Goal: Information Seeking & Learning: Learn about a topic

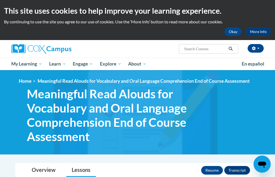
click at [232, 108] on div "<en>Home</en><fr>Accueil</fr><de>Zuhause</de><it>Casa</it><es>Casa</es><pt>Casa…" at bounding box center [141, 112] width 261 height 68
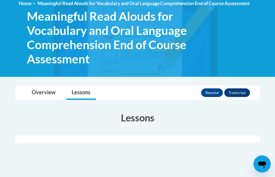
scroll to position [78, 0]
click at [213, 92] on button "Resume" at bounding box center [212, 92] width 22 height 9
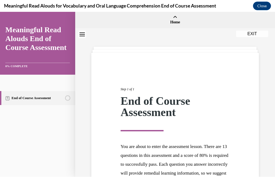
scroll to position [0, 0]
click at [84, 35] on icon "Close navigation menu" at bounding box center [82, 34] width 5 height 4
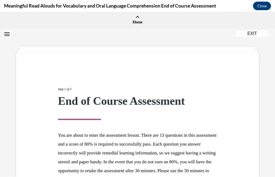
click at [253, 33] on button "EXIT" at bounding box center [252, 33] width 32 height 6
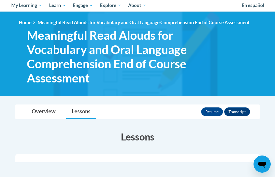
scroll to position [58, 0]
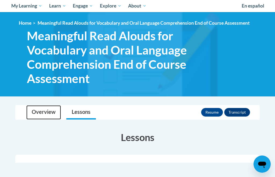
click at [41, 114] on link "Overview" at bounding box center [43, 112] width 35 height 14
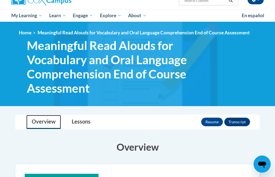
scroll to position [48, 0]
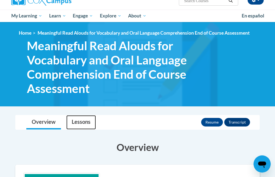
click at [82, 123] on link "Lessons" at bounding box center [81, 123] width 30 height 14
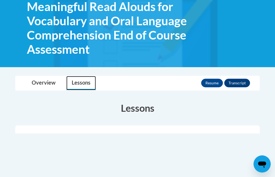
scroll to position [87, 0]
click at [240, 81] on button "Transcript" at bounding box center [237, 83] width 26 height 9
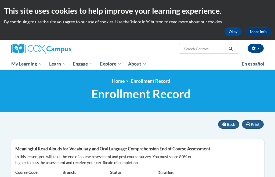
click at [235, 128] on button "Back" at bounding box center [228, 124] width 21 height 9
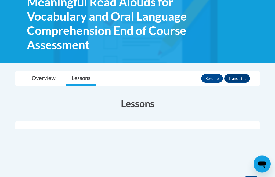
scroll to position [92, 0]
click at [212, 77] on button "Resume" at bounding box center [212, 78] width 22 height 9
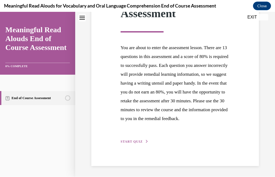
scroll to position [107, 0]
click at [135, 144] on button "START QUIZ" at bounding box center [135, 141] width 28 height 5
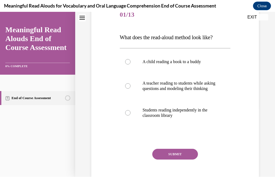
scroll to position [71, 0]
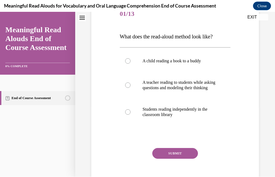
click at [130, 92] on label "A teacher reading to students while asking questions and modeling their thinking" at bounding box center [175, 85] width 111 height 27
click at [130, 88] on input "A teacher reading to students while asking questions and modeling their thinking" at bounding box center [127, 84] width 5 height 5
radio input "true"
click at [195, 159] on button "SUBMIT" at bounding box center [175, 153] width 46 height 11
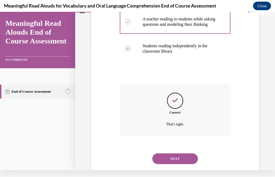
scroll to position [139, 0]
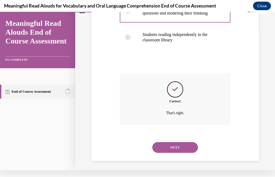
click at [187, 151] on button "NEXT" at bounding box center [175, 147] width 46 height 11
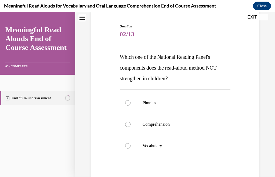
scroll to position [51, 0]
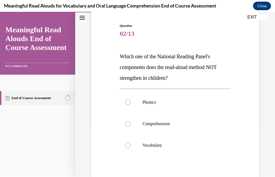
click at [131, 106] on label "Phonics" at bounding box center [175, 102] width 111 height 21
click at [131, 105] on input "Phonics" at bounding box center [127, 102] width 5 height 5
radio input "true"
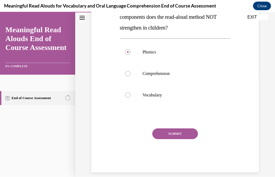
click at [179, 133] on button "SUBMIT" at bounding box center [175, 133] width 46 height 11
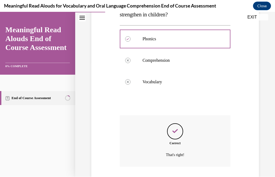
scroll to position [145, 0]
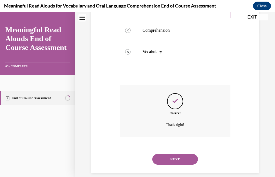
click at [191, 155] on button "NEXT" at bounding box center [175, 159] width 46 height 11
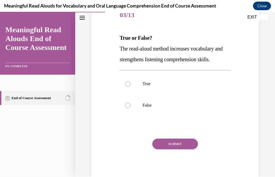
scroll to position [70, 0]
click at [131, 84] on label "True" at bounding box center [175, 83] width 111 height 21
click at [131, 84] on input "True" at bounding box center [127, 83] width 5 height 5
radio input "true"
click at [181, 145] on button "SUBMIT" at bounding box center [175, 144] width 46 height 11
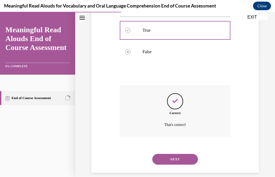
scroll to position [123, 0]
click at [171, 154] on button "NEXT" at bounding box center [175, 159] width 46 height 11
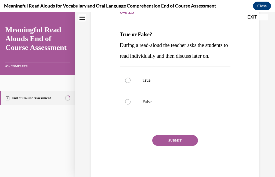
scroll to position [73, 0]
click at [134, 113] on label "False" at bounding box center [175, 101] width 111 height 21
click at [131, 105] on input "False" at bounding box center [127, 101] width 5 height 5
radio input "true"
click at [196, 146] on button "SUBMIT" at bounding box center [175, 140] width 46 height 11
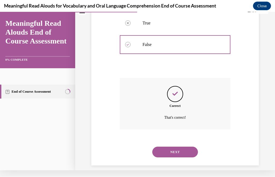
scroll to position [134, 0]
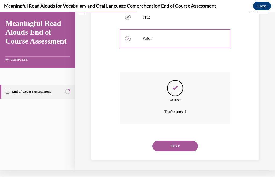
click at [196, 150] on button "NEXT" at bounding box center [175, 146] width 46 height 11
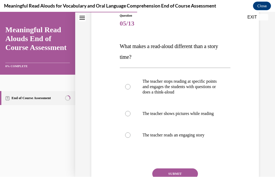
scroll to position [62, 0]
click at [131, 88] on label "The teacher stops reading at specific points and engages the students with ques…" at bounding box center [175, 86] width 111 height 32
click at [131, 88] on input "The teacher stops reading at specific points and engages the students with ques…" at bounding box center [127, 86] width 5 height 5
radio input "true"
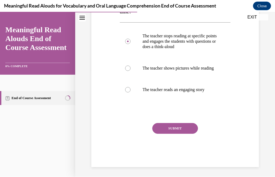
scroll to position [107, 0]
click at [191, 134] on button "SUBMIT" at bounding box center [175, 128] width 46 height 11
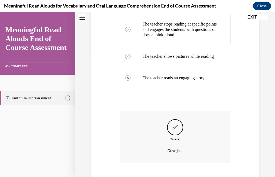
scroll to position [150, 0]
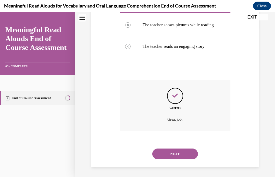
click at [194, 157] on button "NEXT" at bounding box center [175, 154] width 46 height 11
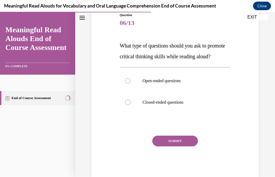
scroll to position [62, 0]
click at [130, 91] on label "Open-ended questions" at bounding box center [175, 80] width 111 height 21
click at [130, 83] on input "Open-ended questions" at bounding box center [127, 80] width 5 height 5
radio input "true"
click at [188, 146] on button "SUBMIT" at bounding box center [175, 140] width 46 height 11
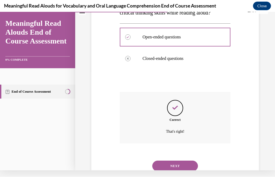
scroll to position [123, 0]
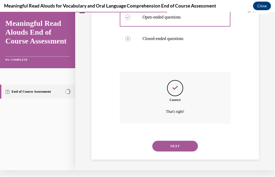
click at [196, 149] on button "NEXT" at bounding box center [175, 146] width 46 height 11
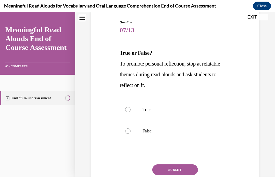
scroll to position [55, 0]
click at [130, 107] on div at bounding box center [127, 109] width 5 height 5
click at [130, 107] on input "True" at bounding box center [127, 109] width 5 height 5
radio input "true"
click at [186, 170] on button "SUBMIT" at bounding box center [175, 169] width 46 height 11
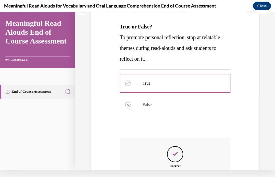
scroll to position [134, 0]
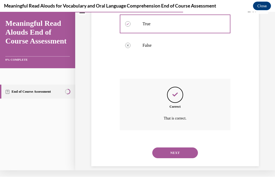
click at [182, 148] on button "NEXT" at bounding box center [175, 153] width 46 height 11
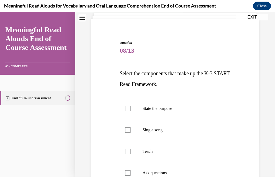
scroll to position [45, 0]
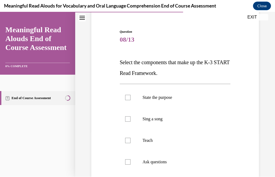
click at [129, 95] on label "State the purpose" at bounding box center [175, 97] width 111 height 21
click at [129, 95] on input "State the purpose" at bounding box center [127, 97] width 5 height 5
checkbox input "true"
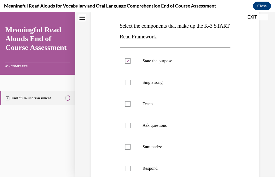
scroll to position [82, 0]
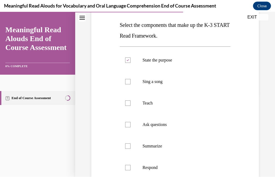
click at [130, 103] on div at bounding box center [127, 102] width 5 height 5
click at [130, 103] on input "Teach" at bounding box center [127, 102] width 5 height 5
checkbox input "true"
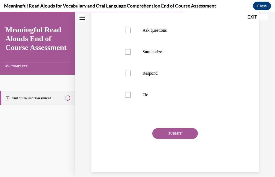
scroll to position [177, 0]
click at [128, 31] on div at bounding box center [127, 30] width 5 height 5
click at [128, 31] on input "Ask questions" at bounding box center [127, 30] width 5 height 5
checkbox input "true"
click at [131, 73] on label "Respond" at bounding box center [175, 73] width 111 height 21
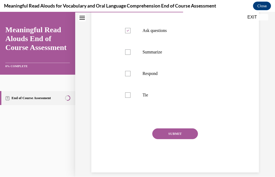
click at [131, 73] on input "Respond" at bounding box center [127, 73] width 5 height 5
checkbox input "true"
click at [129, 98] on div at bounding box center [127, 94] width 5 height 5
click at [129, 98] on input "Tie" at bounding box center [127, 94] width 5 height 5
checkbox input "true"
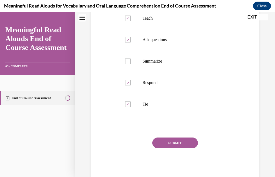
click at [181, 143] on button "SUBMIT" at bounding box center [175, 143] width 46 height 11
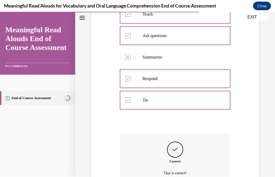
scroll to position [214, 0]
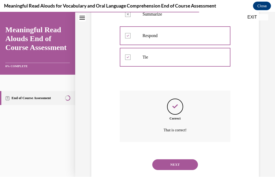
click at [184, 159] on button "NEXT" at bounding box center [175, 164] width 46 height 11
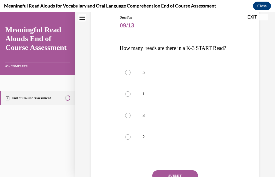
scroll to position [64, 0]
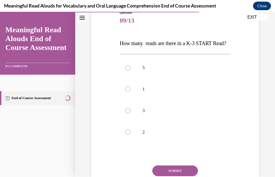
click at [129, 121] on label "3" at bounding box center [175, 110] width 111 height 21
click at [129, 113] on input "3" at bounding box center [127, 110] width 5 height 5
radio input "true"
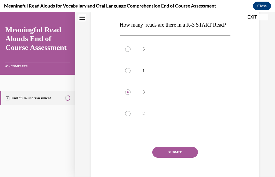
click at [183, 158] on button "SUBMIT" at bounding box center [175, 152] width 46 height 11
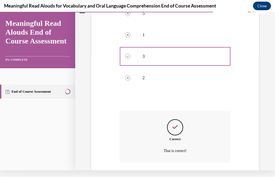
scroll to position [155, 0]
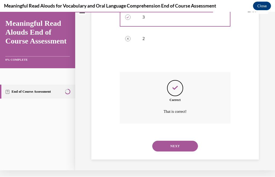
click at [183, 148] on button "NEXT" at bounding box center [175, 146] width 46 height 11
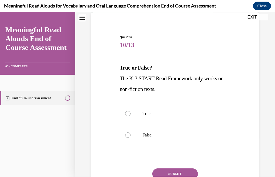
scroll to position [39, 0]
click at [131, 136] on label "False" at bounding box center [175, 135] width 111 height 21
click at [131, 136] on input "False" at bounding box center [127, 135] width 5 height 5
radio input "true"
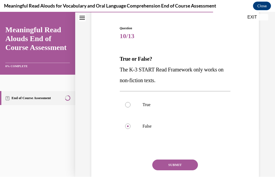
scroll to position [48, 0]
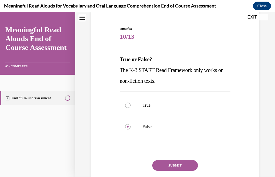
click at [182, 164] on button "SUBMIT" at bounding box center [175, 165] width 46 height 11
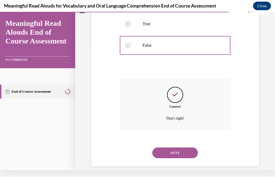
scroll to position [123, 0]
click at [187, 149] on button "NEXT" at bounding box center [175, 153] width 46 height 11
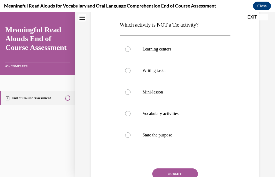
scroll to position [83, 0]
click at [130, 136] on div at bounding box center [127, 134] width 5 height 5
click at [130, 136] on input "State the purpose" at bounding box center [127, 134] width 5 height 5
radio input "true"
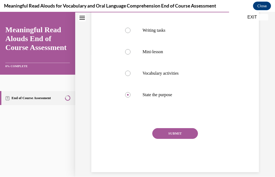
scroll to position [123, 0]
click at [180, 134] on button "SUBMIT" at bounding box center [175, 133] width 46 height 11
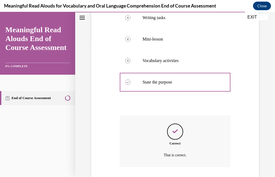
scroll to position [166, 0]
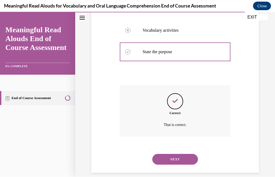
click at [178, 155] on button "NEXT" at bounding box center [175, 159] width 46 height 11
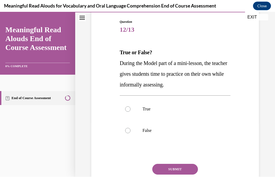
scroll to position [73, 0]
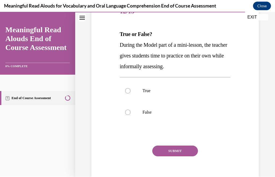
click at [125, 91] on div at bounding box center [127, 90] width 5 height 5
click at [125, 91] on input "True" at bounding box center [127, 90] width 5 height 5
radio input "true"
click at [214, 127] on div "Question 12/13 True or False? During the Model part of a mini-lesson, the teach…" at bounding box center [175, 95] width 111 height 189
click at [214, 121] on label "False" at bounding box center [175, 112] width 111 height 21
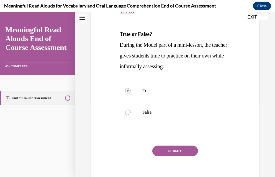
click at [131, 115] on input "False" at bounding box center [127, 112] width 5 height 5
radio input "true"
click at [184, 150] on button "SUBMIT" at bounding box center [175, 151] width 46 height 11
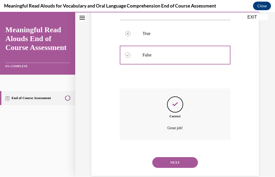
scroll to position [134, 0]
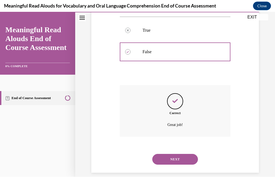
click at [187, 156] on button "NEXT" at bounding box center [175, 159] width 46 height 11
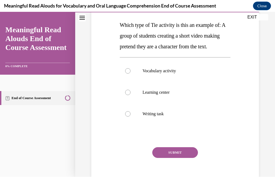
scroll to position [82, 0]
click at [127, 74] on div at bounding box center [127, 70] width 5 height 5
click at [127, 74] on input "Vocabulary activity" at bounding box center [127, 70] width 5 height 5
radio input "true"
click at [188, 158] on button "SUBMIT" at bounding box center [175, 152] width 46 height 11
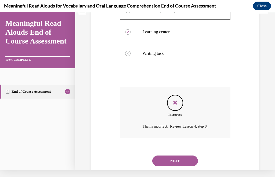
scroll to position [155, 0]
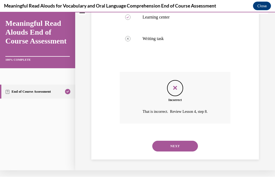
click at [187, 150] on button "NEXT" at bounding box center [175, 146] width 46 height 11
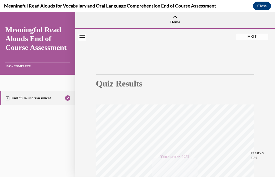
scroll to position [-1, 0]
click at [263, 8] on button "Close" at bounding box center [262, 6] width 18 height 9
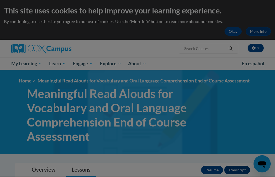
scroll to position [0, 0]
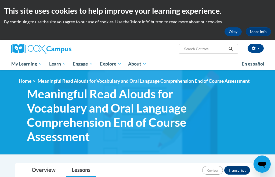
click at [256, 49] on button "button" at bounding box center [256, 48] width 16 height 9
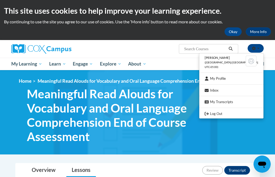
click at [224, 136] on div at bounding box center [137, 88] width 275 height 177
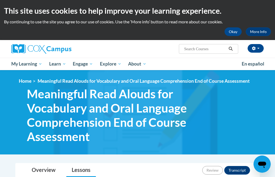
click at [177, 94] on span "Meaningful Read Alouds for Vocabulary and Oral Language Comprehension End of Co…" at bounding box center [117, 115] width 181 height 57
click at [0, 0] on span "Certificates" at bounding box center [0, 0] width 0 height 0
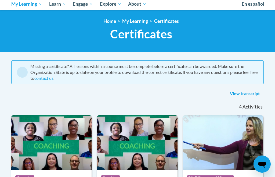
scroll to position [60, 0]
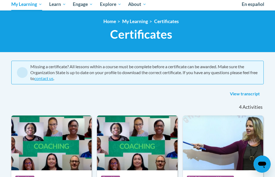
click at [250, 95] on link "View transcript" at bounding box center [245, 94] width 38 height 9
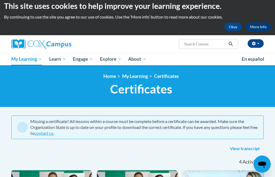
scroll to position [0, 0]
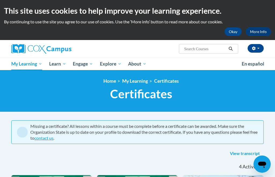
click at [204, 89] on h1 "Certificates New Page_Certificates" at bounding box center [141, 94] width 253 height 14
click at [194, 100] on h1 "Certificates New Page_Certificates" at bounding box center [141, 94] width 253 height 14
click at [0, 0] on link "My Course Progress" at bounding box center [0, 0] width 0 height 0
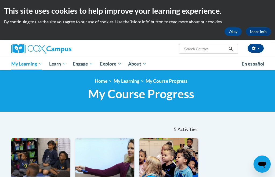
click at [0, 0] on span "Certificates" at bounding box center [0, 0] width 0 height 0
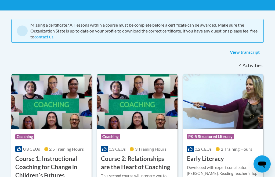
scroll to position [101, 0]
click at [249, 51] on link "View transcript" at bounding box center [245, 52] width 38 height 9
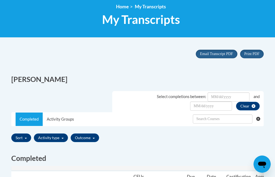
scroll to position [72, 0]
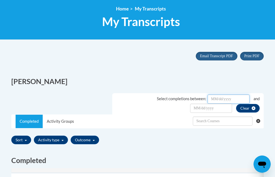
click at [232, 100] on input "Date Input" at bounding box center [229, 99] width 42 height 9
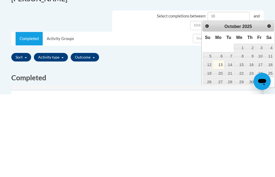
click at [222, 143] on link "13" at bounding box center [218, 147] width 11 height 8
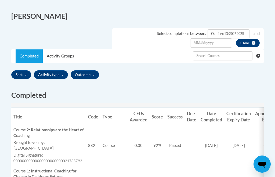
scroll to position [127, 0]
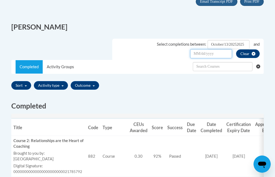
click at [226, 57] on input "Date Input" at bounding box center [211, 53] width 42 height 9
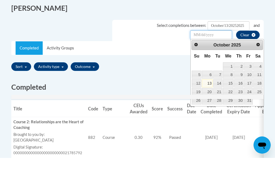
scroll to position [126, 0]
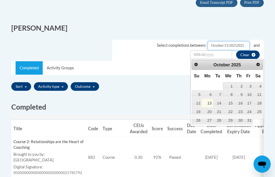
click at [243, 44] on input "October/13/20252025" at bounding box center [229, 45] width 42 height 9
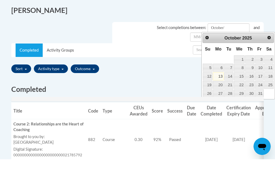
click at [211, 90] on link "12" at bounding box center [208, 94] width 10 height 8
type input "October/12/20252025"
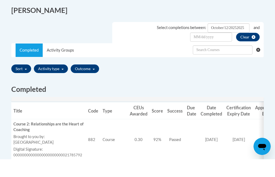
scroll to position [144, 0]
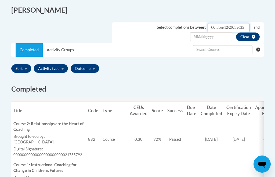
click at [247, 26] on input "October/12/20252025" at bounding box center [229, 27] width 42 height 9
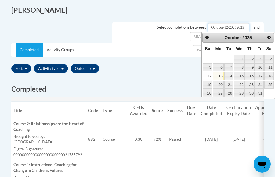
scroll to position [143, 0]
click at [249, 24] on input "October/12/20252025" at bounding box center [229, 27] width 42 height 9
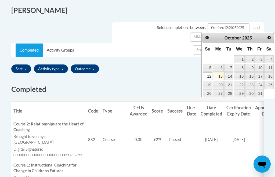
click at [210, 78] on link "12" at bounding box center [208, 76] width 10 height 8
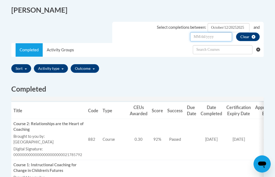
click at [224, 40] on input "Date Input" at bounding box center [211, 37] width 42 height 9
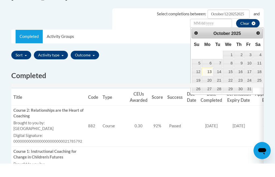
click at [211, 81] on link "13" at bounding box center [207, 85] width 11 height 8
type input "October/13/20252025"
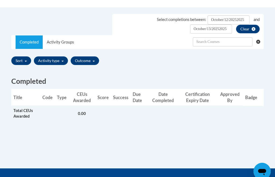
scroll to position [152, 0]
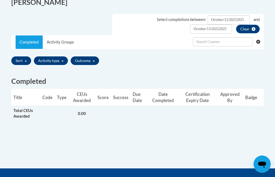
click at [24, 63] on button "Sort" at bounding box center [21, 60] width 20 height 9
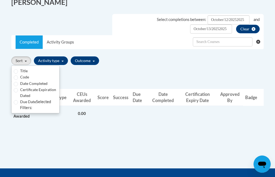
click at [53, 60] on div at bounding box center [137, 88] width 275 height 177
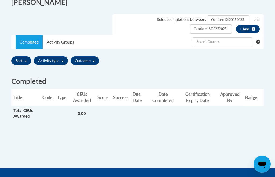
click at [54, 61] on button "Activity type" at bounding box center [51, 60] width 34 height 9
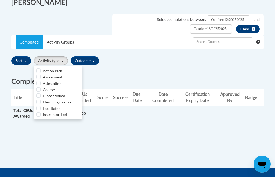
click at [89, 60] on div at bounding box center [137, 88] width 275 height 177
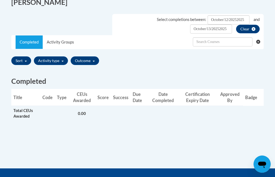
click at [90, 61] on button "Outcome" at bounding box center [85, 60] width 28 height 9
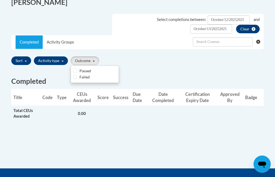
click at [111, 46] on div at bounding box center [137, 88] width 275 height 177
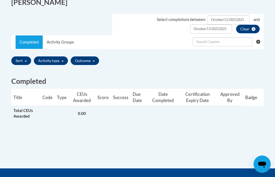
click at [19, 61] on button "Sort" at bounding box center [21, 60] width 20 height 9
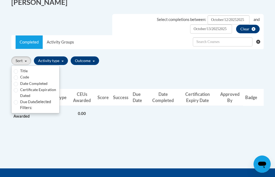
click at [205, 138] on div at bounding box center [137, 88] width 275 height 177
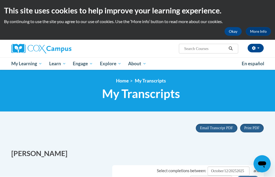
scroll to position [18, 0]
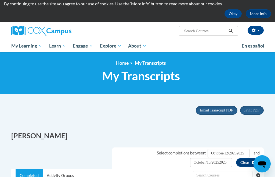
click at [0, 0] on span "Certificates" at bounding box center [0, 0] width 0 height 0
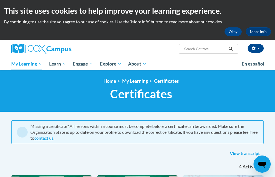
click at [0, 0] on span "Certificates" at bounding box center [0, 0] width 0 height 0
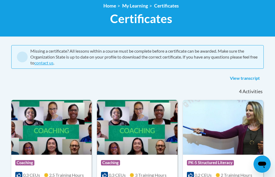
scroll to position [70, 0]
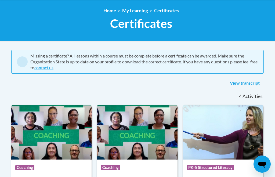
click at [251, 84] on link "View transcript" at bounding box center [245, 83] width 38 height 9
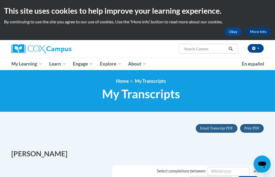
click at [0, 0] on span "My Action Plans" at bounding box center [0, 0] width 0 height 0
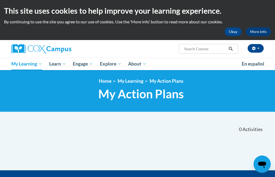
click at [0, 0] on span "My Course Progress" at bounding box center [0, 0] width 0 height 0
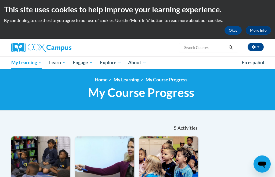
scroll to position [13, 0]
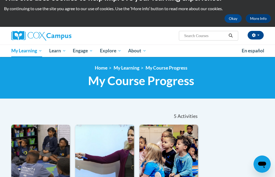
click at [0, 0] on span "Certificates" at bounding box center [0, 0] width 0 height 0
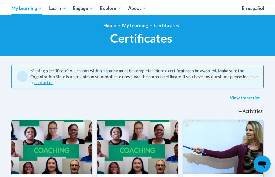
scroll to position [56, 0]
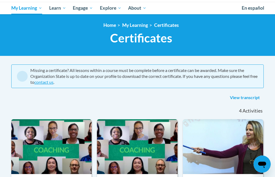
click at [248, 101] on link "View transcript" at bounding box center [245, 98] width 38 height 9
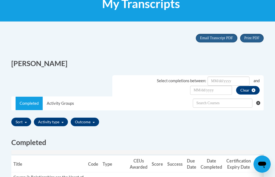
scroll to position [134, 0]
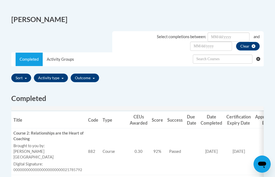
click at [87, 81] on button "Outcome" at bounding box center [85, 78] width 28 height 9
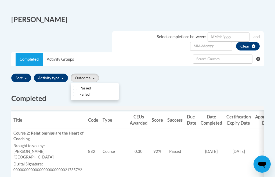
click at [77, 87] on div at bounding box center [137, 88] width 275 height 177
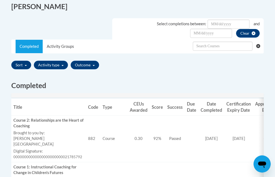
scroll to position [146, 0]
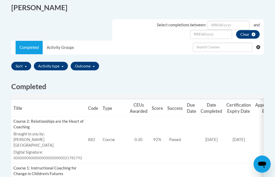
click at [57, 69] on button "Activity type" at bounding box center [51, 66] width 34 height 9
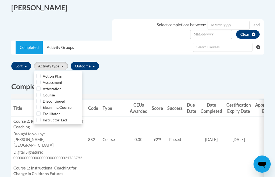
click at [216, 81] on div at bounding box center [137, 88] width 275 height 177
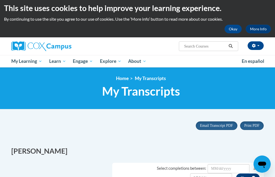
scroll to position [0, 0]
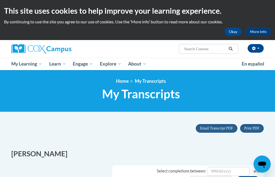
click at [0, 0] on span "Certificates" at bounding box center [0, 0] width 0 height 0
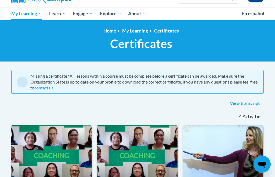
scroll to position [50, 0]
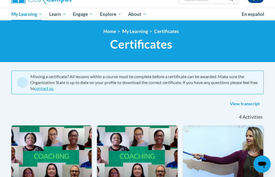
click at [247, 107] on link "View transcript" at bounding box center [245, 104] width 38 height 9
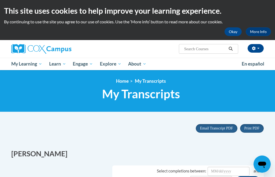
click at [0, 0] on span "My Course Progress" at bounding box center [0, 0] width 0 height 0
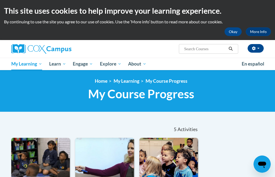
click at [0, 0] on span "Certificates" at bounding box center [0, 0] width 0 height 0
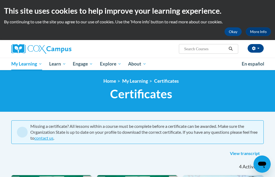
click at [0, 0] on span "My Course Progress" at bounding box center [0, 0] width 0 height 0
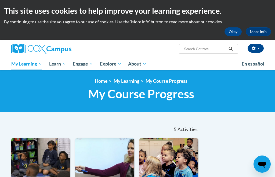
click at [206, 52] on input "Search..." at bounding box center [205, 49] width 43 height 6
type input "I"
click at [258, 164] on icon "Open messaging window" at bounding box center [262, 165] width 8 height 6
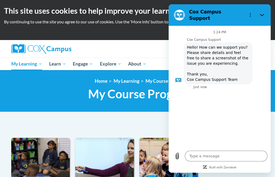
type textarea "x"
click at [241, 161] on textarea at bounding box center [226, 156] width 83 height 11
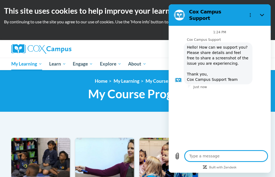
scroll to position [22, 0]
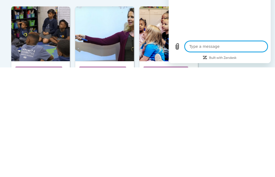
type textarea "I"
type textarea "x"
type textarea "I"
type textarea "x"
type textarea "I n"
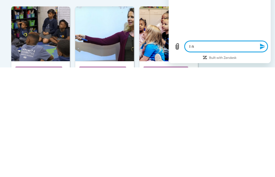
type textarea "x"
type textarea "I ne"
type textarea "x"
type textarea "I nee"
type textarea "x"
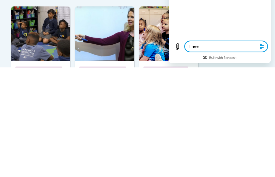
type textarea "I need"
type textarea "x"
type textarea "I need"
type textarea "x"
type textarea "I need"
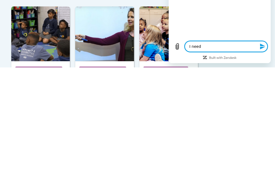
type textarea "x"
type textarea "I nee"
type textarea "x"
type textarea "I ne"
type textarea "x"
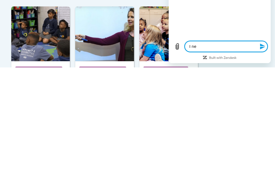
type textarea "I n"
type textarea "x"
type textarea "I"
type textarea "x"
type textarea "I"
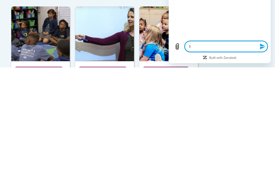
type textarea "x"
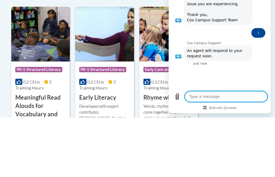
type textarea "x"
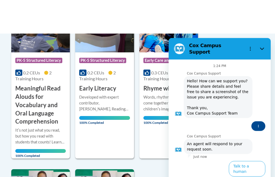
scroll to position [174, 0]
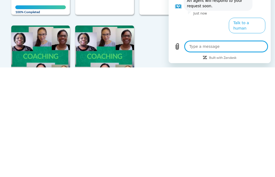
type textarea "i"
type textarea "x"
type textarea "i"
type textarea "x"
type textarea "i n"
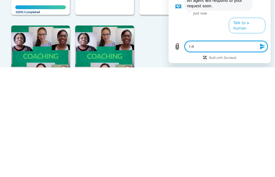
type textarea "x"
type textarea "i ne"
type textarea "x"
type textarea "i nee"
type textarea "x"
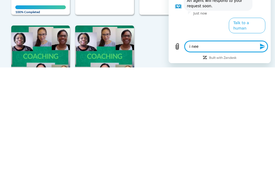
type textarea "i need"
type textarea "x"
type textarea "i need"
type textarea "x"
type textarea "i need h"
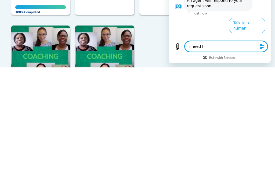
type textarea "x"
type textarea "i need he"
type textarea "x"
type textarea "i need hel"
type textarea "x"
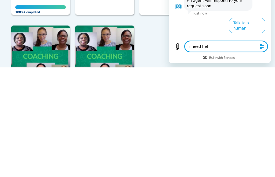
type textarea "i need help"
type textarea "x"
type textarea "i need help"
type textarea "x"
type textarea "i need help"
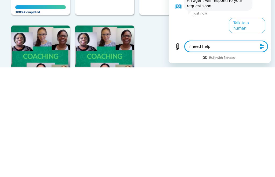
type textarea "x"
type textarea "i need hel"
type textarea "x"
type textarea "i need he"
type textarea "x"
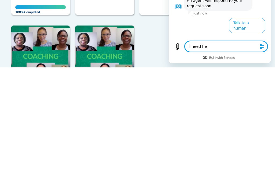
type textarea "i need h"
type textarea "x"
type textarea "i need"
type textarea "x"
type textarea "i need"
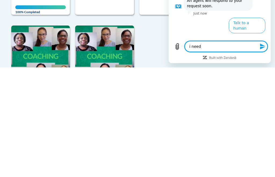
type textarea "x"
type textarea "i nee"
type textarea "x"
type textarea "i ne"
type textarea "x"
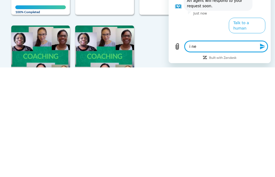
type textarea "i n"
type textarea "x"
type textarea "i"
type textarea "x"
type textarea "i"
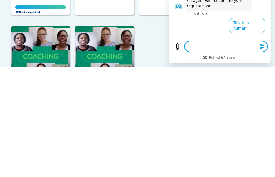
type textarea "x"
click at [258, 19] on button "Talk to a human" at bounding box center [247, 26] width 37 height 16
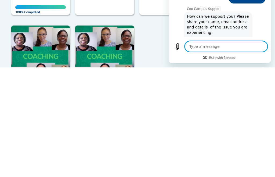
scroll to position [21, 0]
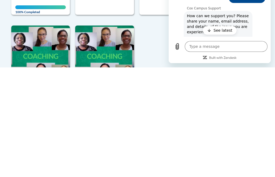
type textarea "x"
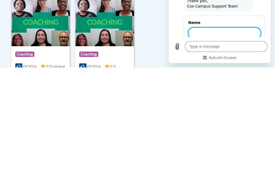
scroll to position [62, 0]
type input "[PERSON_NAME]"
click at [254, 48] on span "Next" at bounding box center [251, 49] width 9 height 6
type textarea "x"
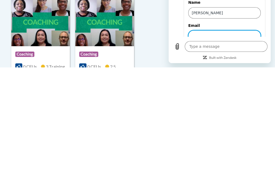
scroll to position [85, 0]
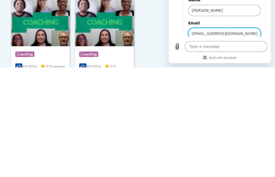
type input "ehsuttle1125@yahoo.com"
click at [255, 46] on span "Send" at bounding box center [251, 49] width 9 height 6
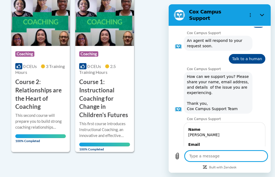
scroll to position [70, 0]
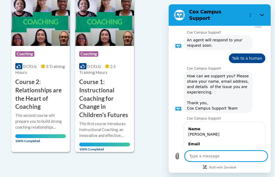
type textarea "x"
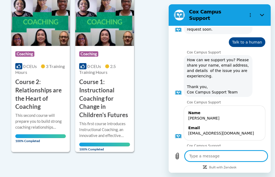
scroll to position [87, 0]
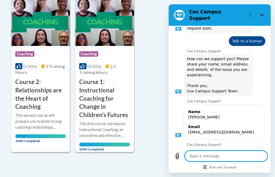
click at [231, 161] on textarea at bounding box center [226, 156] width 83 height 11
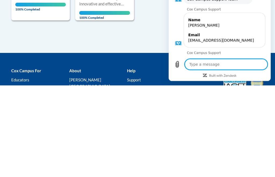
type textarea "I"
type textarea "x"
type textarea "I"
type textarea "x"
type textarea "I n"
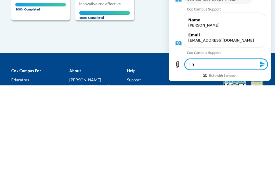
type textarea "x"
type textarea "I ne"
type textarea "x"
type textarea "I nee"
type textarea "x"
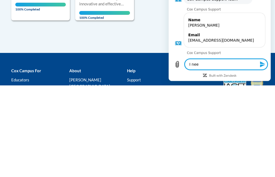
type textarea "I need"
type textarea "x"
type textarea "I need"
type textarea "x"
type textarea "I need t"
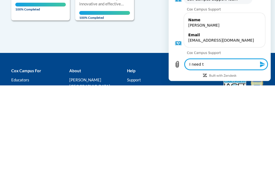
type textarea "x"
type textarea "I need to"
type textarea "x"
type textarea "I need to"
type textarea "x"
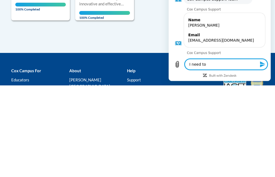
type textarea "I need to p"
type textarea "x"
type textarea "I need to pr"
type textarea "x"
type textarea "I need to pri"
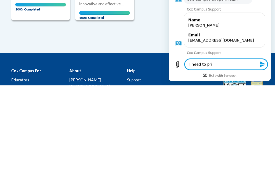
type textarea "x"
type textarea "I need to prin"
type textarea "x"
type textarea "I need to print"
type textarea "x"
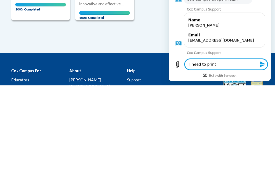
type textarea "I need to print"
type textarea "x"
type textarea "I need to print o"
type textarea "x"
type textarea "I need to print ou"
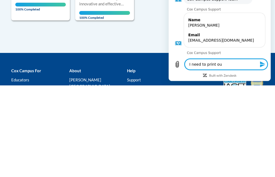
type textarea "x"
type textarea "I need to print out"
type textarea "x"
type textarea "I need to print out"
type textarea "x"
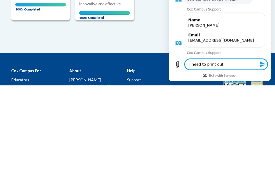
type textarea "I need to print out c"
type textarea "x"
type textarea "I need to print out cr"
type textarea "x"
type textarea "I need to print out cre"
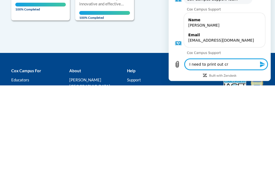
type textarea "x"
type textarea "I need to print out cred"
type textarea "x"
type textarea "I need to print out credi"
type textarea "x"
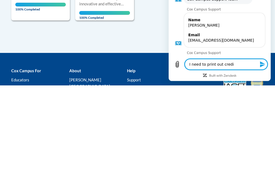
type textarea "I need to print out credit"
type textarea "x"
type textarea "I need to print out credit"
type textarea "x"
type textarea "I need to print out credit f"
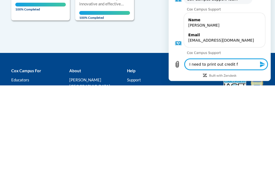
type textarea "x"
type textarea "I need to print out credit fo"
type textarea "x"
type textarea "I need to print out credit for"
type textarea "x"
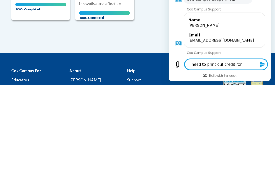
type textarea "I need to print out credit for"
type textarea "x"
type textarea "I need to print out credit for m"
type textarea "x"
type textarea "I need to print out credit for my"
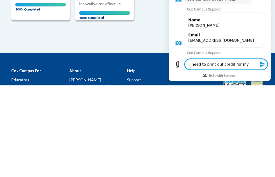
type textarea "x"
type textarea "I need to print out credit for my"
type textarea "x"
type textarea "I need to print out credit for my c"
type textarea "x"
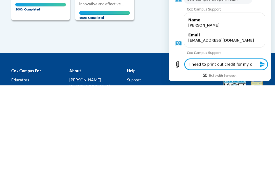
type textarea "I need to print out credit for my co"
type textarea "x"
type textarea "I need to print out credit for my con"
type textarea "x"
type textarea "I need to print out credit for my cont"
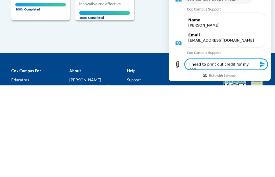
type textarea "x"
type textarea "I need to print out credit for my conta"
type textarea "x"
type textarea "I need to print out credit for my contac"
type textarea "x"
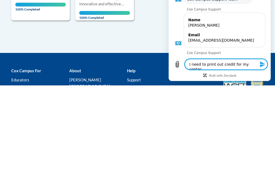
type textarea "I need to print out credit for my contact"
type textarea "x"
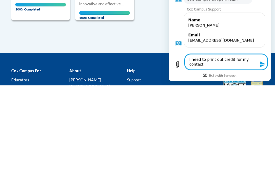
type textarea "I need to print out credit for my contact"
type textarea "x"
type textarea "I need to print out credit for my contact h"
type textarea "x"
type textarea "I need to print out credit for my contact ho"
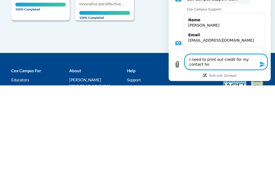
type textarea "x"
type textarea "I need to print out credit for my contact hou"
type textarea "x"
type textarea "I need to print out credit for my contact hour"
type textarea "x"
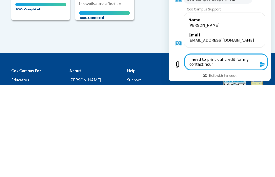
type textarea "I need to print out credit for my contact hours"
type textarea "x"
type textarea "I need to print out credit for my contact hours"
type textarea "x"
type textarea "I need to print out credit for my contact hours b"
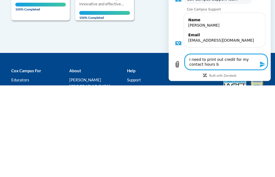
type textarea "x"
type textarea "I need to print out credit for my contact hours bu"
type textarea "x"
type textarea "I need to print out credit for my contact hours but"
type textarea "x"
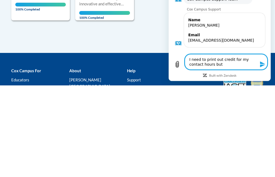
type textarea "I need to print out credit for my contact hours but"
type textarea "x"
type textarea "I need to print out credit for my contact hours but"
type textarea "x"
type textarea "I need to print out credit for my contact hours bu"
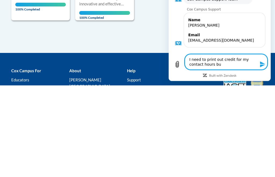
type textarea "x"
type textarea "I need to print out credit for my contact hours b"
type textarea "x"
type textarea "I need to print out credit for my contact hours"
type textarea "x"
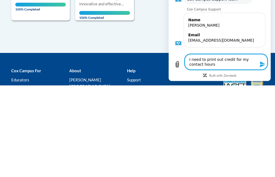
type textarea "I need to print out credit for my contact hours I"
type textarea "x"
type textarea "I need to print out credit for my contact hours I"
type textarea "x"
type textarea "I need to print out credit for my contact hours I h"
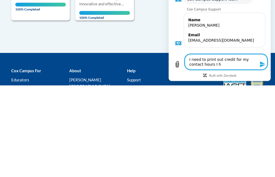
type textarea "x"
type textarea "I need to print out credit for my contact hours I ha"
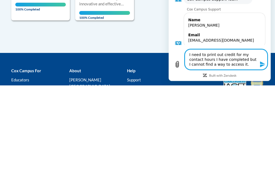
click at [265, 67] on icon "Send message" at bounding box center [262, 65] width 5 height 6
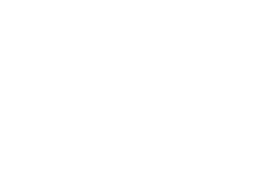
scroll to position [330, 0]
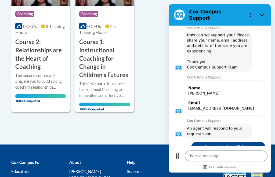
scroll to position [358, 0]
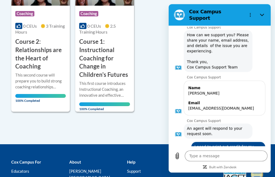
click at [253, 161] on textarea at bounding box center [226, 155] width 83 height 11
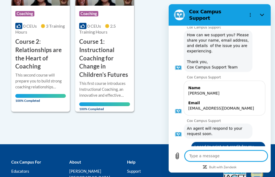
scroll to position [398, 0]
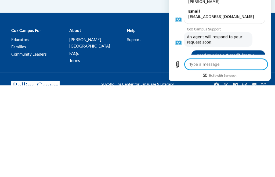
click at [145, 119] on div "Cox Campus For Educators Families Community Leaders About Cox Campus FAQs Terms…" at bounding box center [94, 137] width 174 height 37
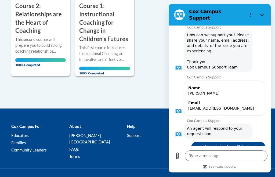
click at [180, 159] on icon "Upload file" at bounding box center [177, 156] width 6 height 6
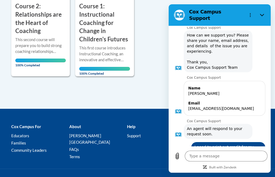
scroll to position [111, 0]
click at [179, 159] on icon "Upload file" at bounding box center [177, 156] width 6 height 6
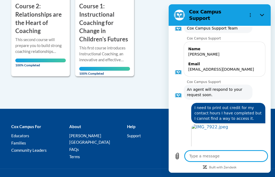
scroll to position [151, 0]
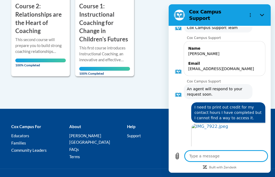
click at [237, 161] on textarea at bounding box center [226, 156] width 83 height 11
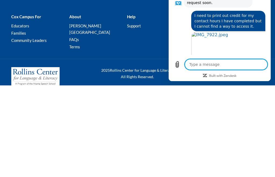
click at [178, 68] on icon "Upload file" at bounding box center [177, 65] width 3 height 6
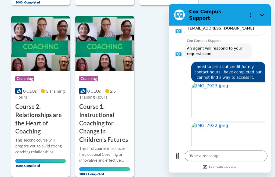
scroll to position [191, 0]
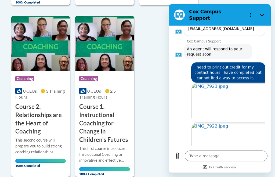
click at [186, 155] on div "Open in new tab" at bounding box center [218, 143] width 96 height 40
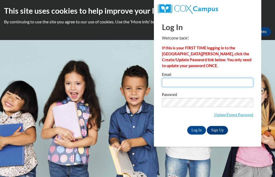
type input "[EMAIL_ADDRESS][DOMAIN_NAME]"
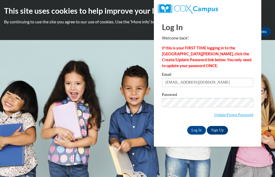
click at [196, 130] on input "Log In" at bounding box center [196, 130] width 19 height 9
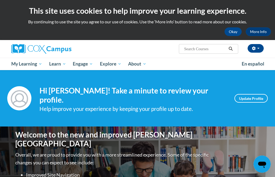
scroll to position [1, 0]
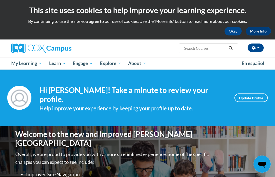
click at [0, 0] on link "My Action Plans" at bounding box center [0, 0] width 0 height 0
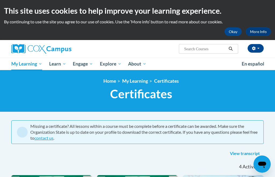
click at [0, 0] on span "My Course Progress" at bounding box center [0, 0] width 0 height 0
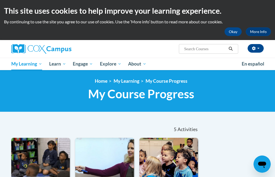
click at [263, 166] on icon "Open messaging window" at bounding box center [262, 164] width 10 height 10
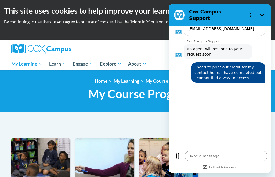
scroll to position [191, 0]
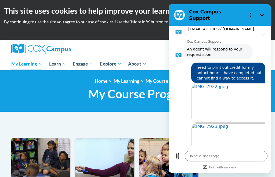
click at [143, 129] on div "5 Activities CEUs" at bounding box center [170, 129] width 65 height 17
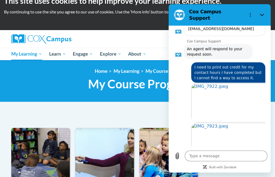
scroll to position [0, 0]
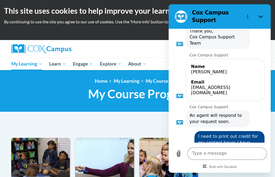
type textarea "x"
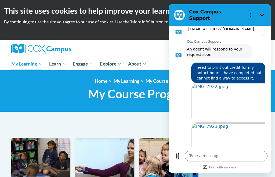
click at [0, 0] on span "Certificates" at bounding box center [0, 0] width 0 height 0
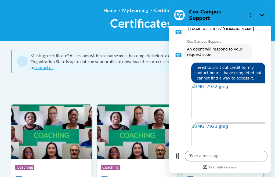
scroll to position [191, 0]
click at [139, 95] on div at bounding box center [148, 94] width 65 height 12
click at [262, 16] on button "Close" at bounding box center [262, 15] width 11 height 11
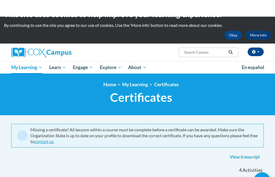
scroll to position [0, 0]
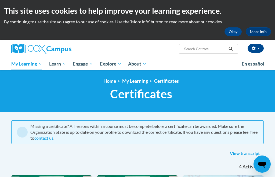
click at [261, 30] on link "More Info" at bounding box center [258, 31] width 25 height 9
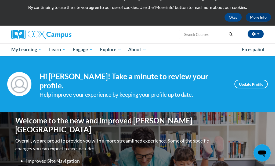
scroll to position [15, 0]
click at [255, 84] on link "Update Profile" at bounding box center [251, 84] width 33 height 9
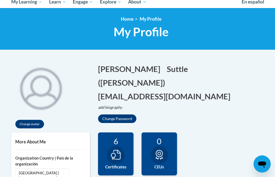
scroll to position [62, 0]
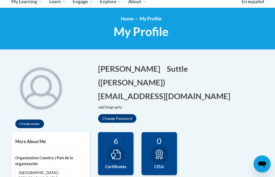
click at [120, 156] on icon at bounding box center [116, 155] width 10 height 10
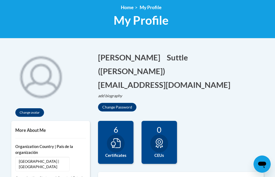
scroll to position [77, 0]
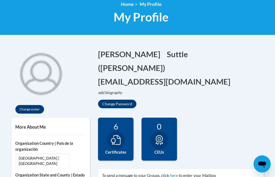
click at [116, 145] on div at bounding box center [116, 140] width 18 height 18
click at [121, 141] on div at bounding box center [116, 140] width 18 height 18
click at [120, 146] on div at bounding box center [116, 140] width 18 height 18
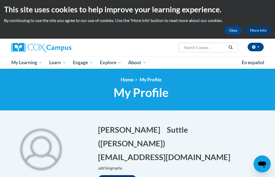
scroll to position [0, 0]
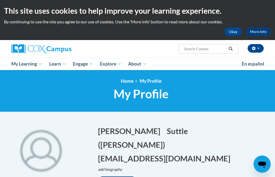
click at [264, 29] on link "More Info" at bounding box center [258, 31] width 25 height 9
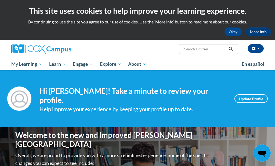
click at [0, 0] on link "Certificates" at bounding box center [0, 0] width 0 height 0
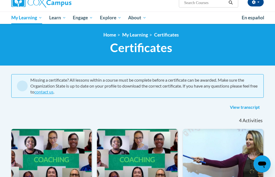
scroll to position [45, 0]
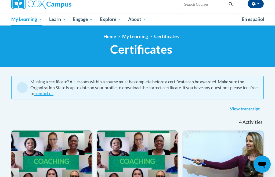
click at [245, 110] on link "View transcript" at bounding box center [245, 109] width 38 height 9
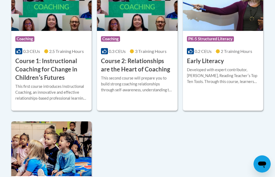
scroll to position [199, 0]
